Goal: Task Accomplishment & Management: Manage account settings

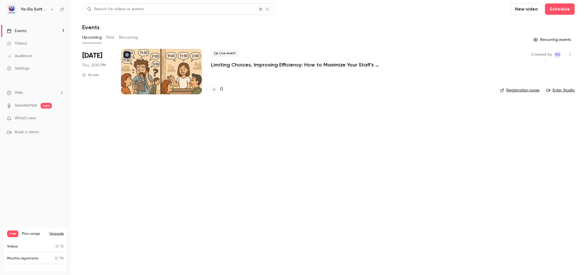
click at [288, 66] on p "Limiting Choices, Improving Efficiency: How to Maximize Your Staff's Schedule" at bounding box center [296, 64] width 170 height 7
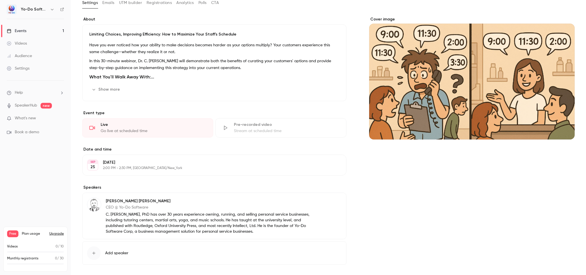
scroll to position [117, 0]
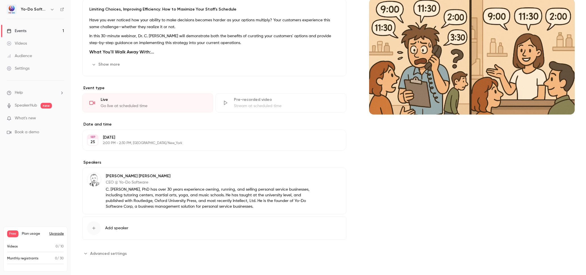
click at [328, 139] on button "Edit" at bounding box center [331, 139] width 21 height 9
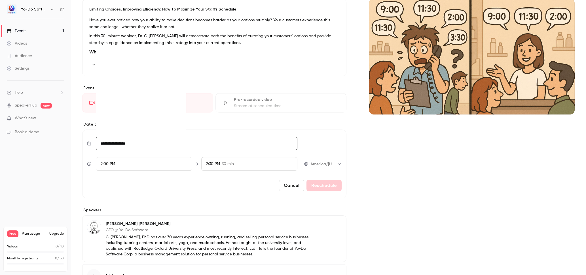
click at [122, 147] on input "**********" at bounding box center [197, 143] width 202 height 14
click at [157, 97] on div "18" at bounding box center [153, 96] width 9 height 9
type input "**********"
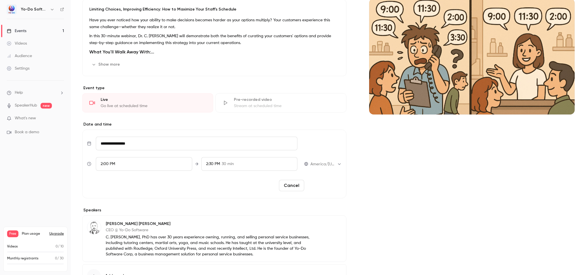
click at [332, 184] on button "Reschedule" at bounding box center [324, 185] width 35 height 11
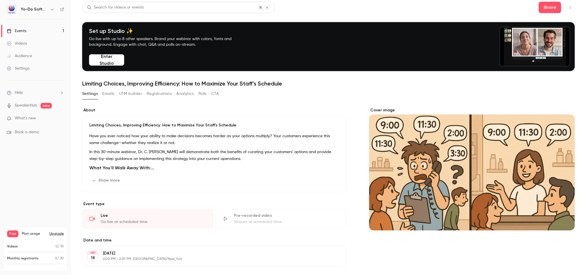
scroll to position [0, 0]
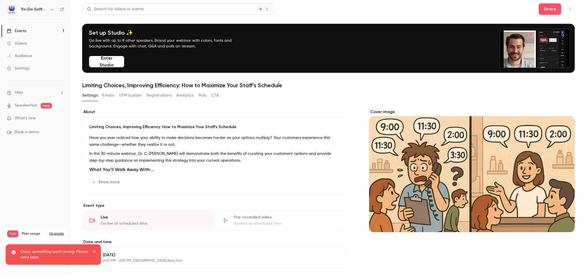
drag, startPoint x: 94, startPoint y: 252, endPoint x: 95, endPoint y: 246, distance: 5.2
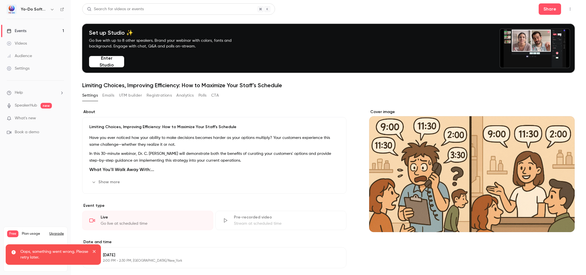
click at [94, 252] on icon "close" at bounding box center [94, 251] width 3 height 3
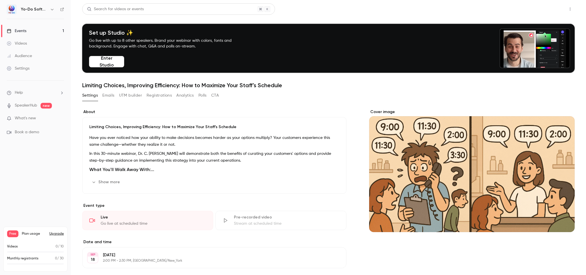
click at [550, 10] on button "Share" at bounding box center [550, 8] width 22 height 11
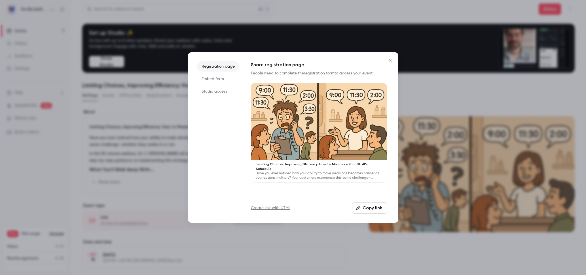
click at [219, 89] on li "Studio access" at bounding box center [218, 91] width 43 height 10
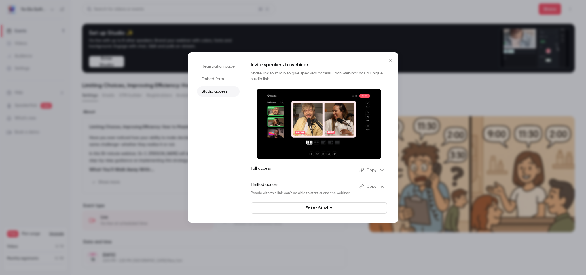
click at [373, 170] on button "Copy link" at bounding box center [372, 169] width 30 height 9
click at [391, 60] on icon "Close" at bounding box center [390, 60] width 7 height 5
